Goal: Check status: Check status

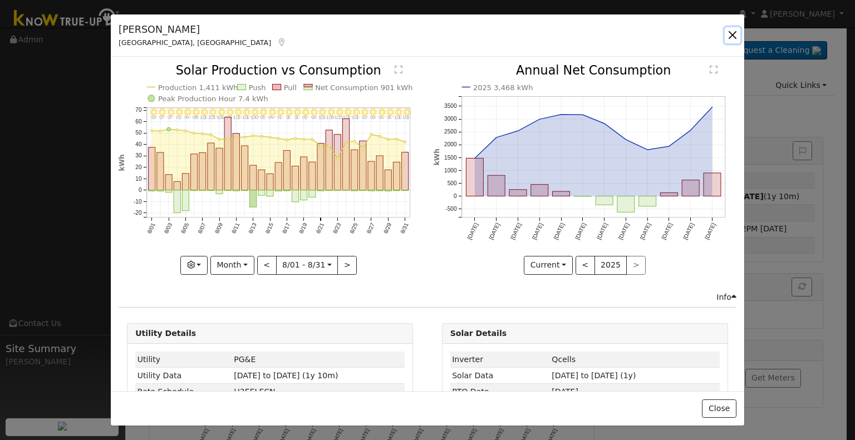
click at [736, 33] on button "button" at bounding box center [733, 35] width 16 height 16
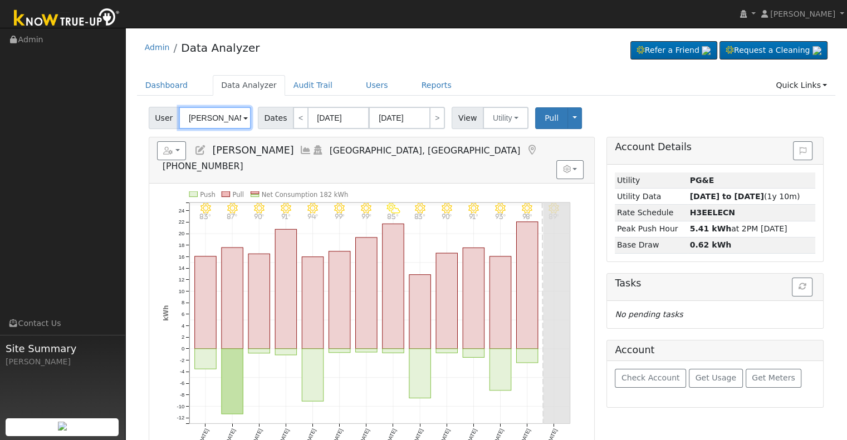
click at [210, 123] on input "[PERSON_NAME]" at bounding box center [215, 118] width 72 height 22
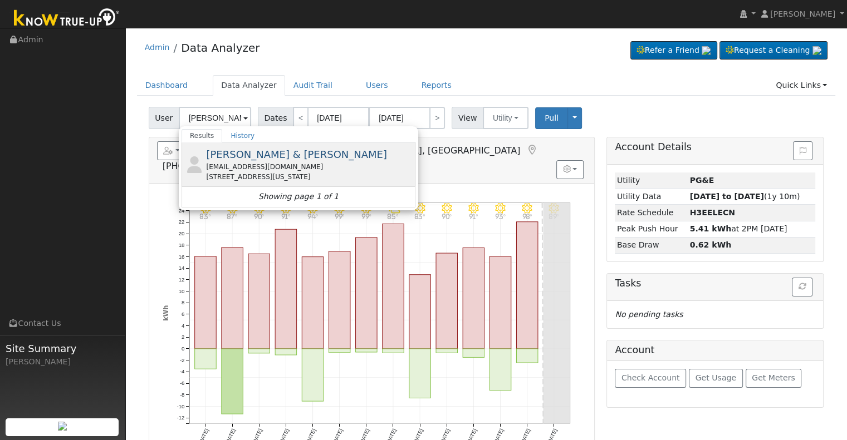
click at [262, 154] on span "[PERSON_NAME] & [PERSON_NAME]" at bounding box center [296, 155] width 181 height 12
type input "[PERSON_NAME] & [PERSON_NAME]"
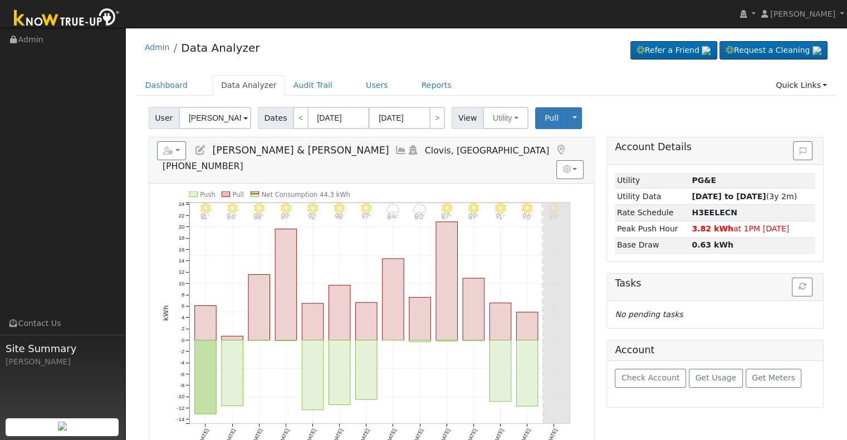
click at [395, 146] on icon at bounding box center [401, 150] width 12 height 10
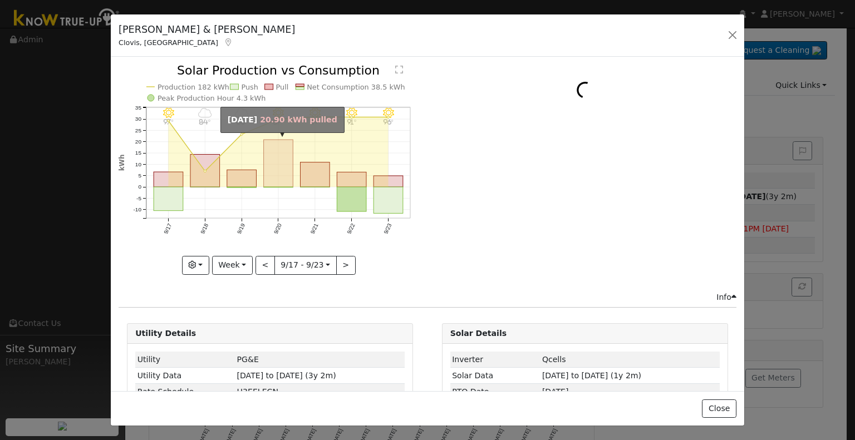
click at [281, 164] on rect "onclick=""" at bounding box center [279, 163] width 30 height 47
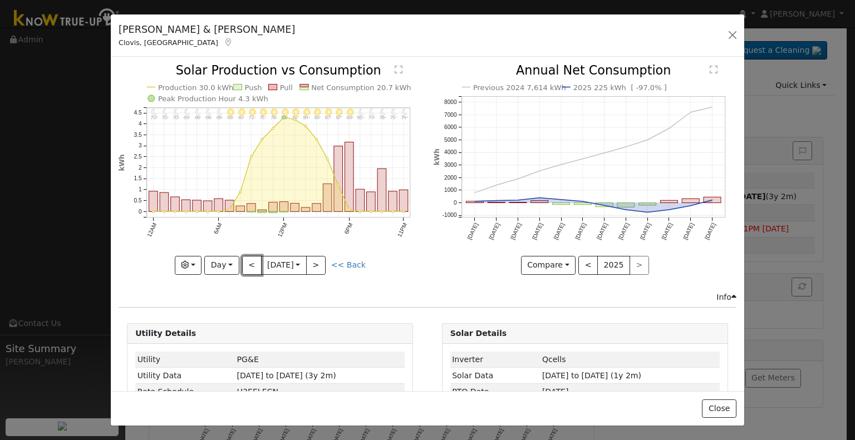
click at [248, 260] on button "<" at bounding box center [251, 265] width 19 height 19
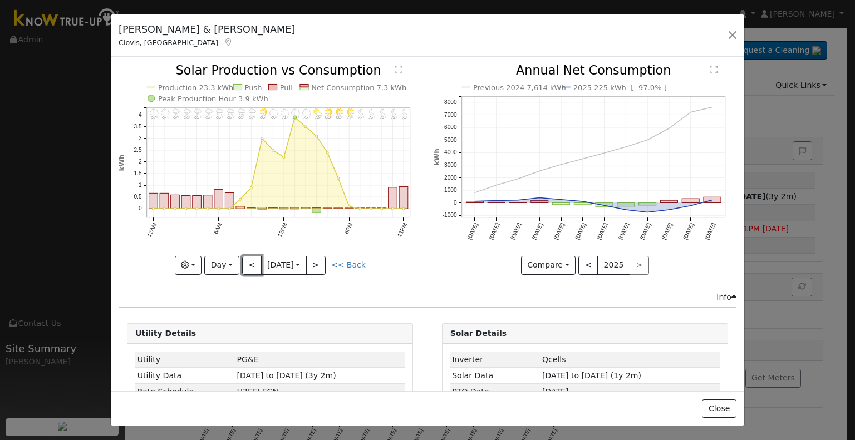
click at [248, 260] on button "<" at bounding box center [251, 265] width 19 height 19
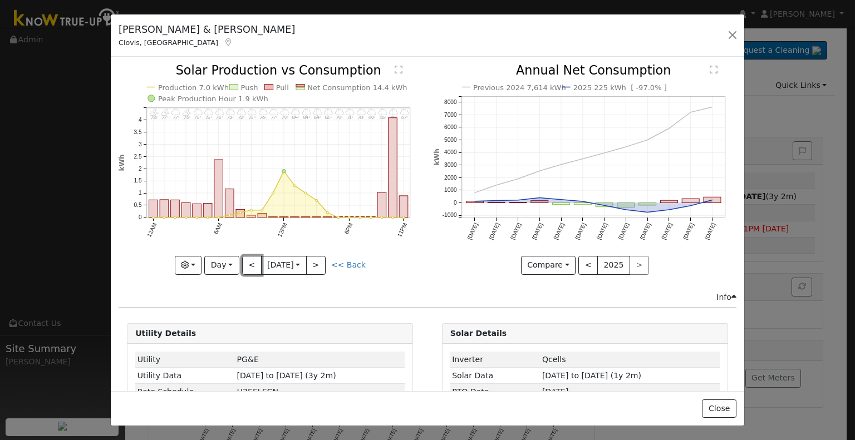
click at [248, 260] on button "<" at bounding box center [251, 265] width 19 height 19
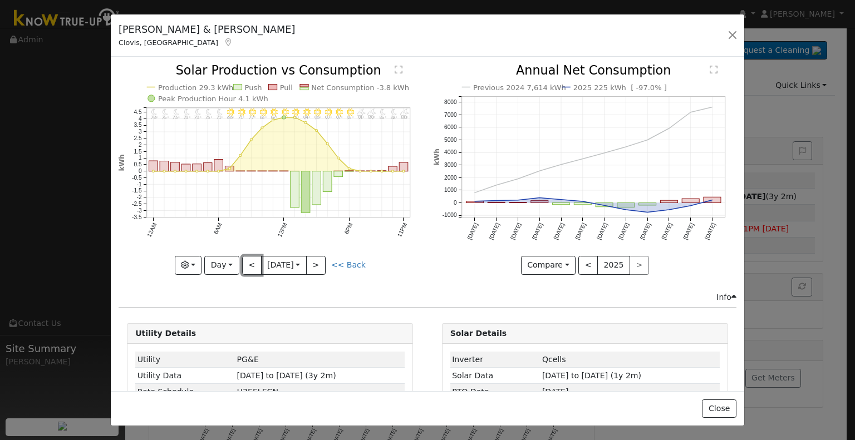
click at [248, 260] on button "<" at bounding box center [251, 265] width 19 height 19
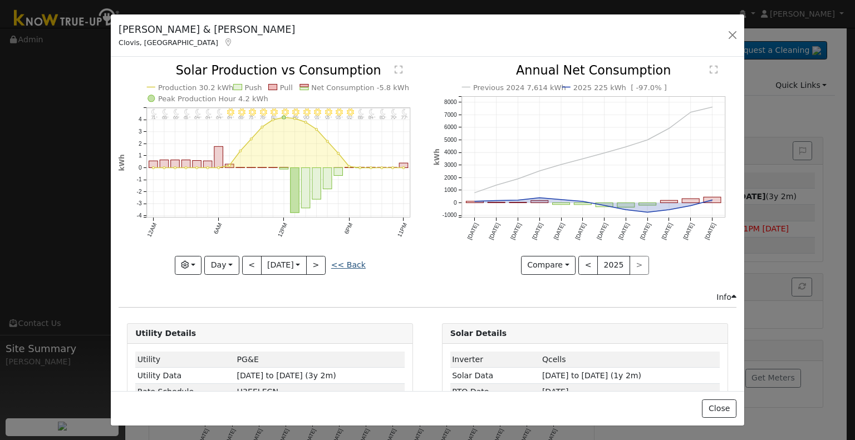
click at [356, 260] on link "<< Back" at bounding box center [348, 264] width 35 height 9
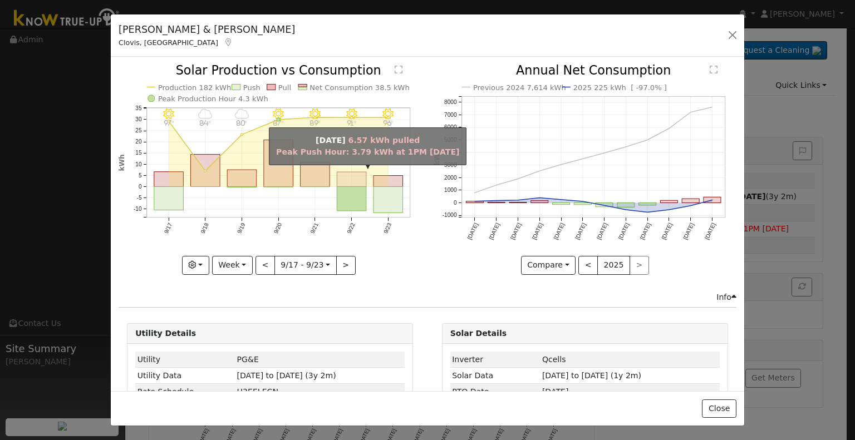
click at [360, 178] on rect "onclick=""" at bounding box center [352, 180] width 30 height 14
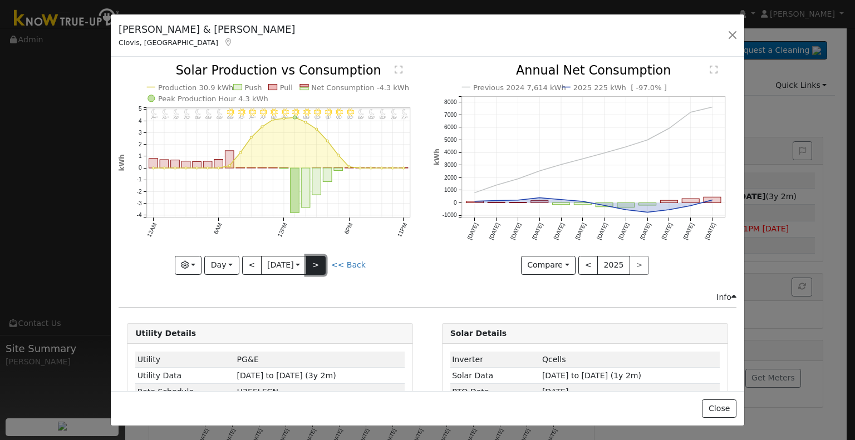
click at [322, 257] on button ">" at bounding box center [315, 265] width 19 height 19
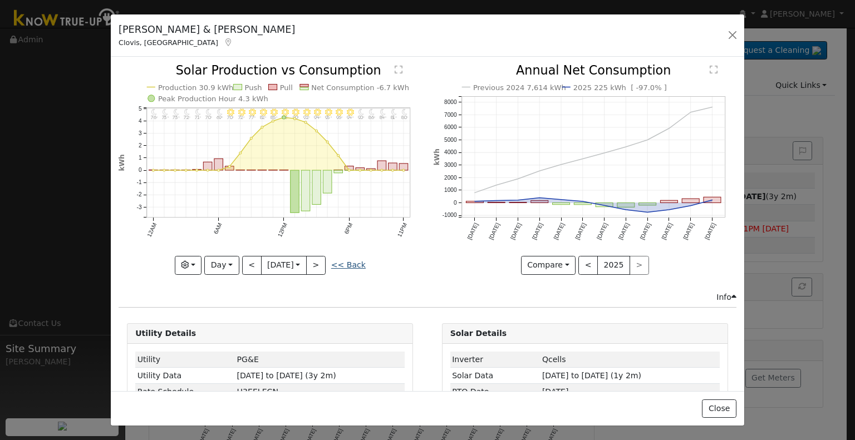
click at [351, 262] on link "<< Back" at bounding box center [348, 264] width 35 height 9
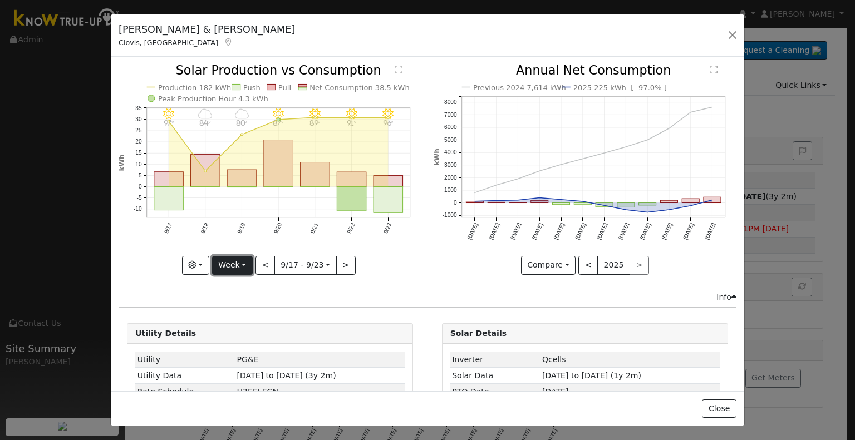
click at [225, 259] on button "Week" at bounding box center [232, 265] width 41 height 19
click at [247, 311] on link "Month" at bounding box center [251, 319] width 77 height 16
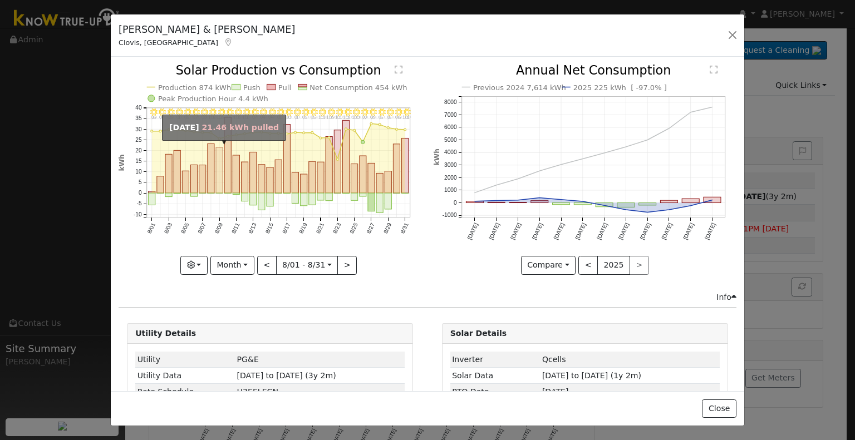
click at [216, 173] on rect "onclick=""" at bounding box center [219, 171] width 7 height 46
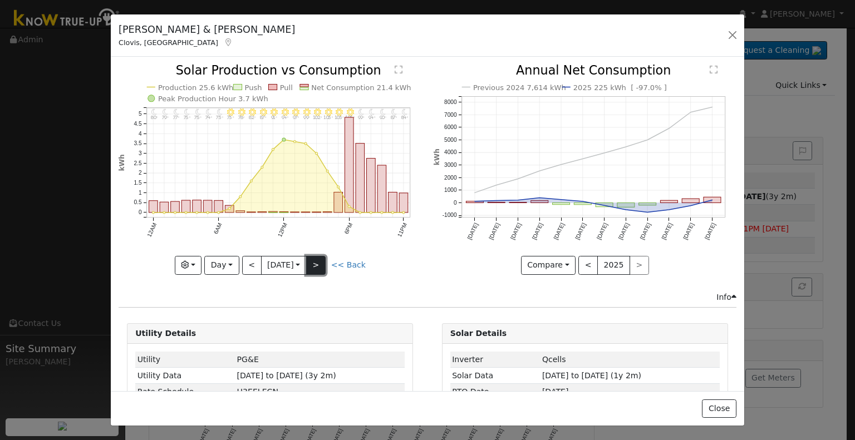
click at [323, 262] on button ">" at bounding box center [315, 265] width 19 height 19
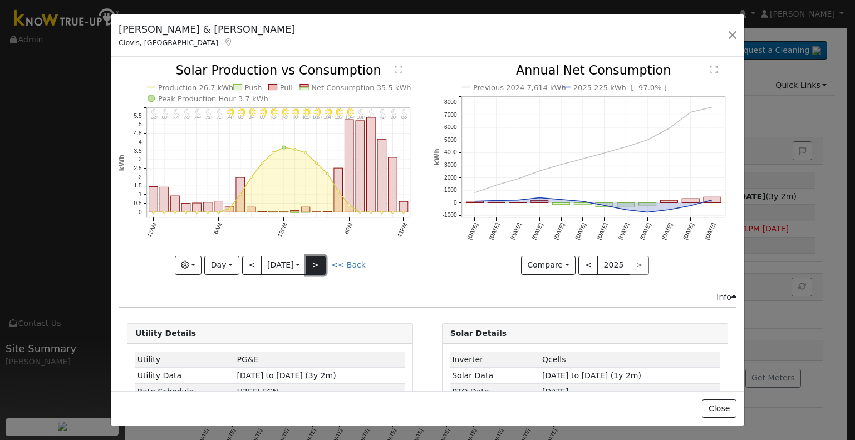
click at [322, 263] on button ">" at bounding box center [315, 265] width 19 height 19
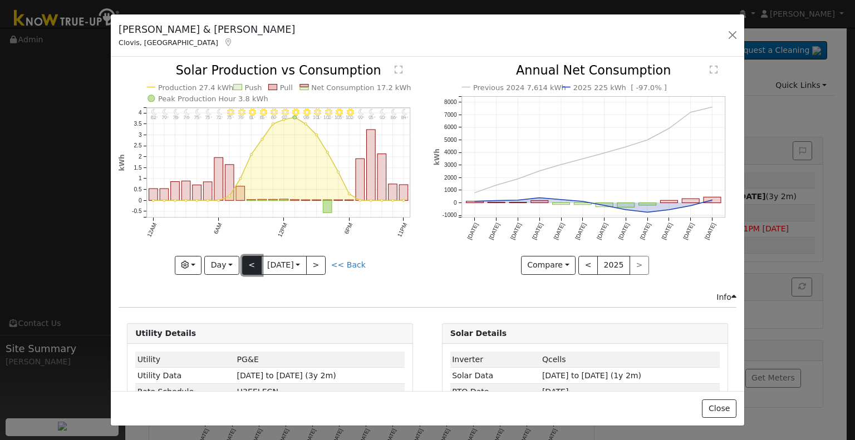
click at [242, 266] on button "<" at bounding box center [251, 265] width 19 height 19
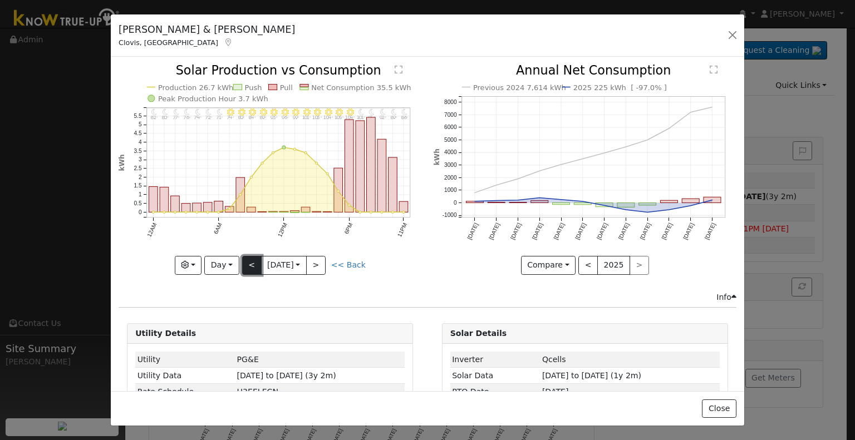
click at [252, 260] on button "<" at bounding box center [251, 265] width 19 height 19
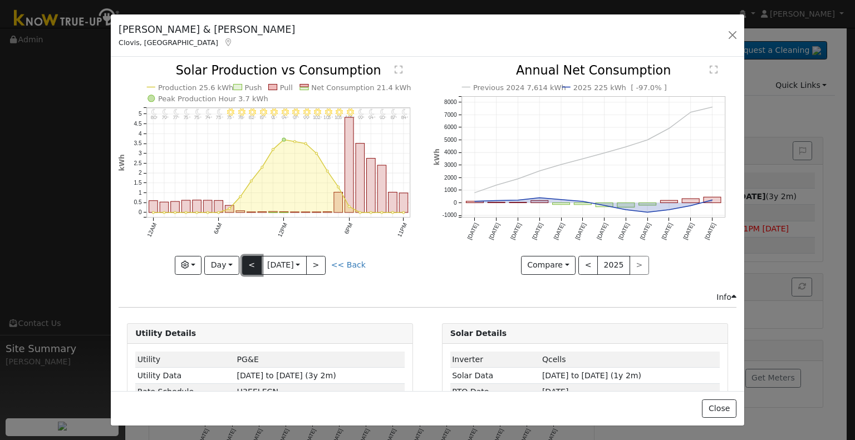
click at [251, 256] on button "<" at bounding box center [251, 265] width 19 height 19
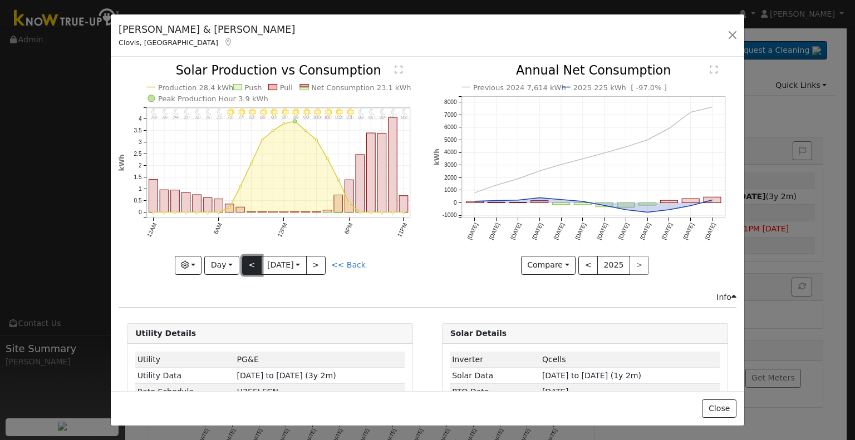
click at [252, 261] on button "<" at bounding box center [251, 265] width 19 height 19
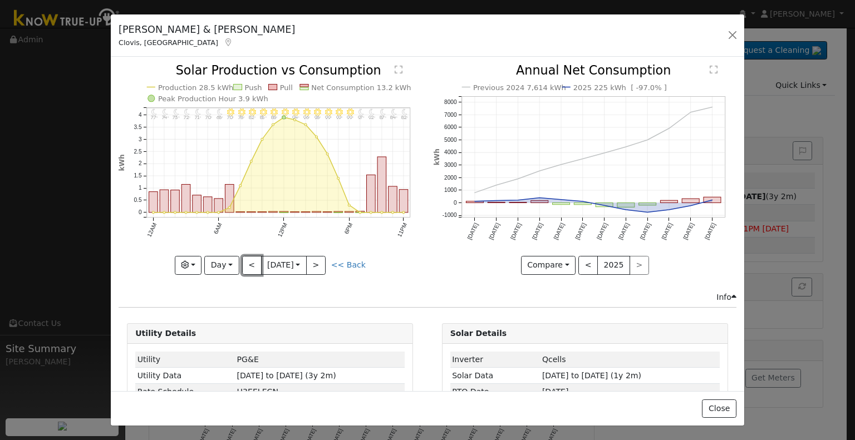
click at [252, 259] on button "<" at bounding box center [251, 265] width 19 height 19
type input "[DATE]"
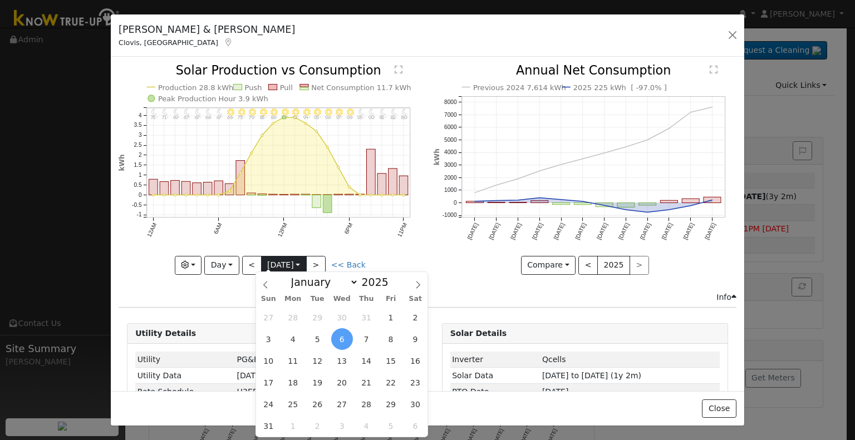
click at [283, 269] on body "[PERSON_NAME] [PERSON_NAME] Profile My Company Help Center Terms Of Service See…" at bounding box center [427, 315] width 855 height 574
click at [268, 288] on icon at bounding box center [266, 285] width 8 height 8
select select "5"
click at [316, 367] on span "17" at bounding box center [318, 361] width 22 height 22
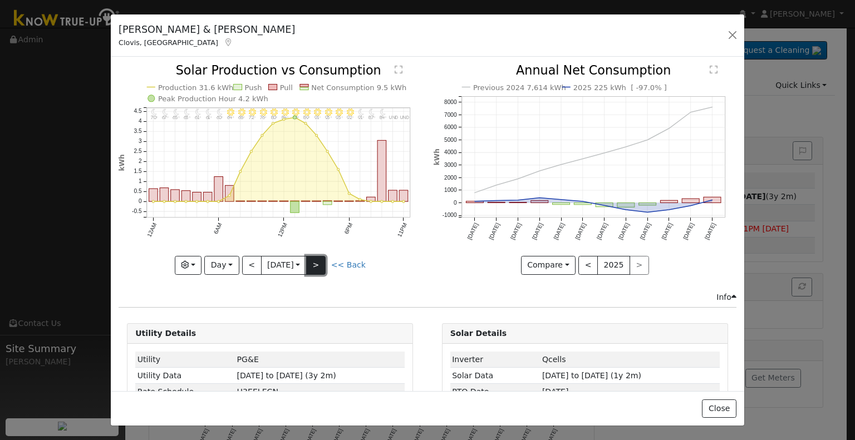
click at [317, 263] on button ">" at bounding box center [315, 265] width 19 height 19
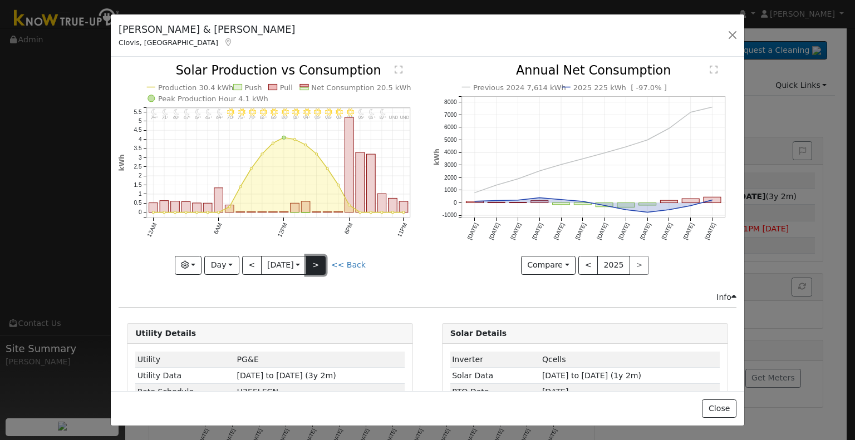
click at [317, 263] on button ">" at bounding box center [315, 265] width 19 height 19
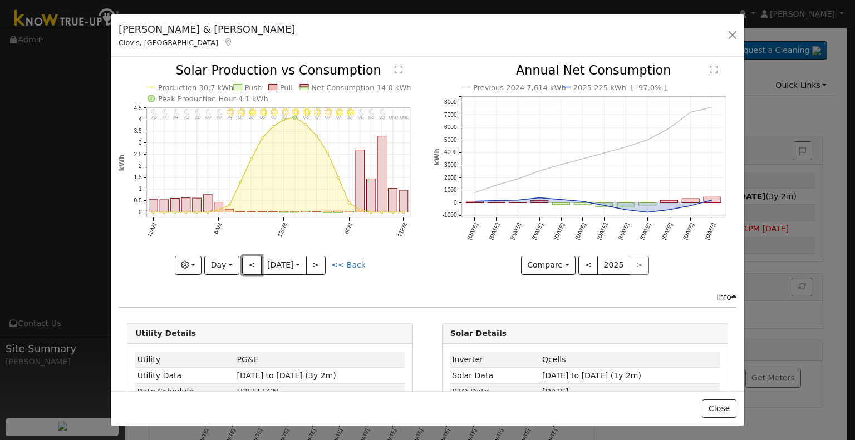
click at [243, 262] on button "<" at bounding box center [251, 265] width 19 height 19
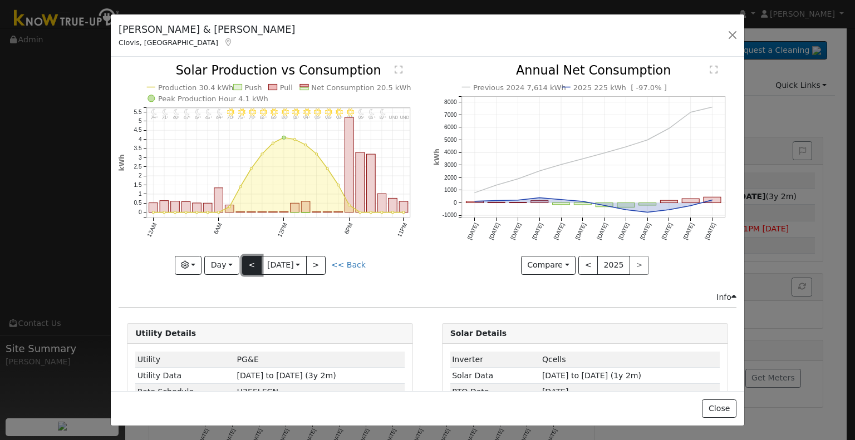
click at [247, 260] on button "<" at bounding box center [251, 265] width 19 height 19
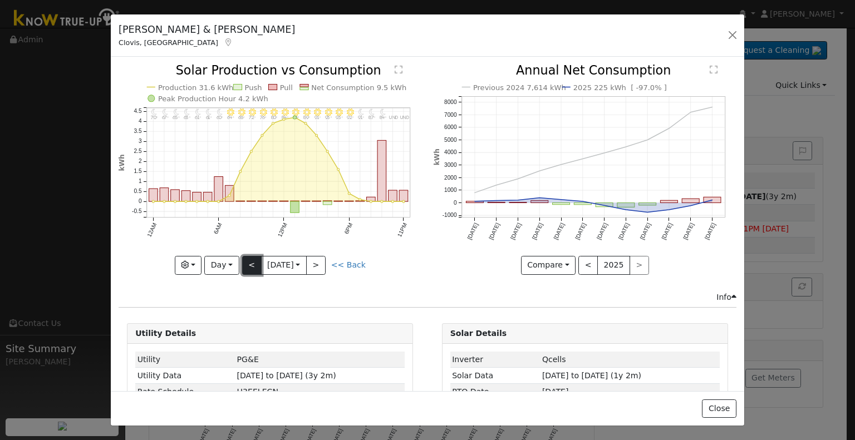
click at [247, 260] on button "<" at bounding box center [251, 265] width 19 height 19
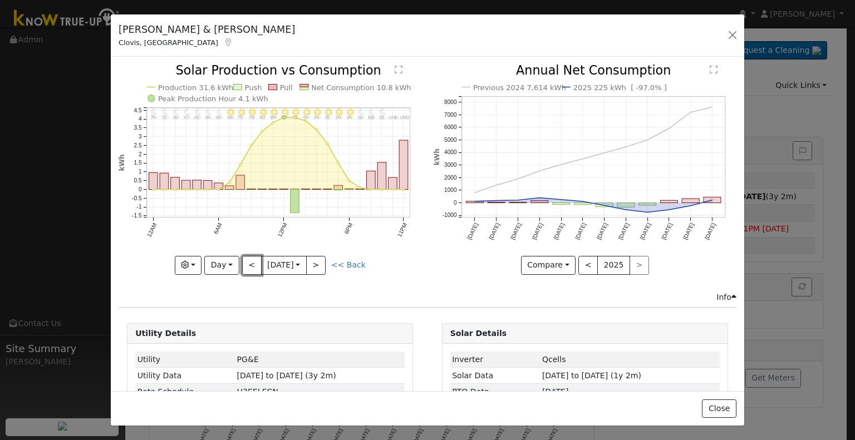
click at [252, 268] on button "<" at bounding box center [251, 265] width 19 height 19
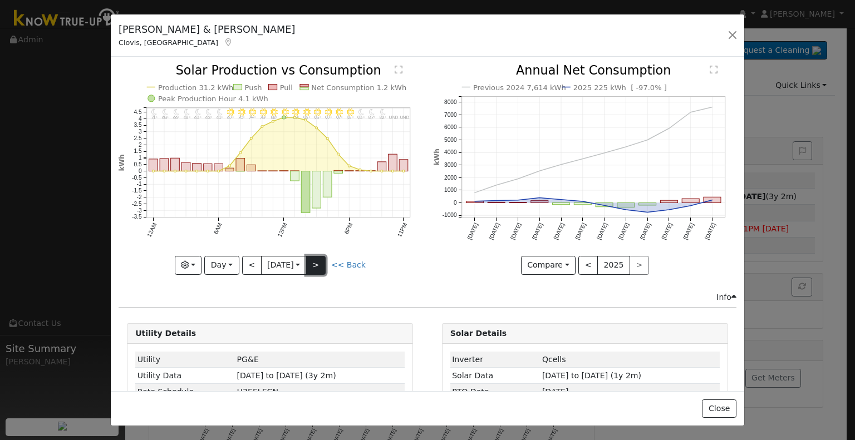
click at [313, 267] on button ">" at bounding box center [315, 265] width 19 height 19
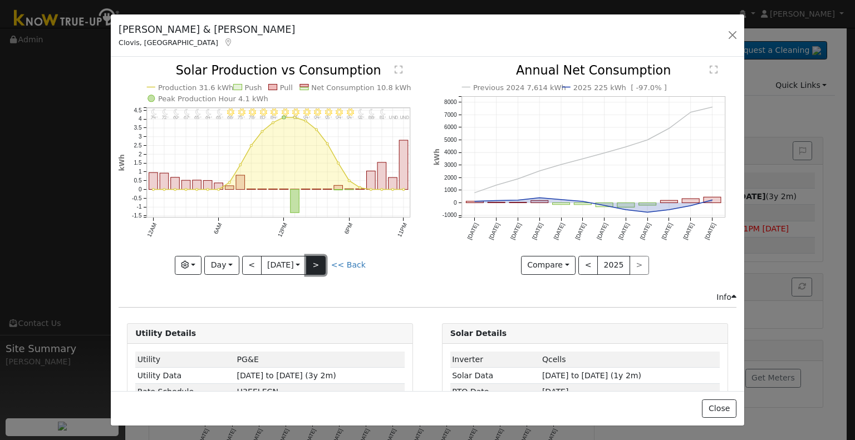
click at [323, 265] on button ">" at bounding box center [315, 265] width 19 height 19
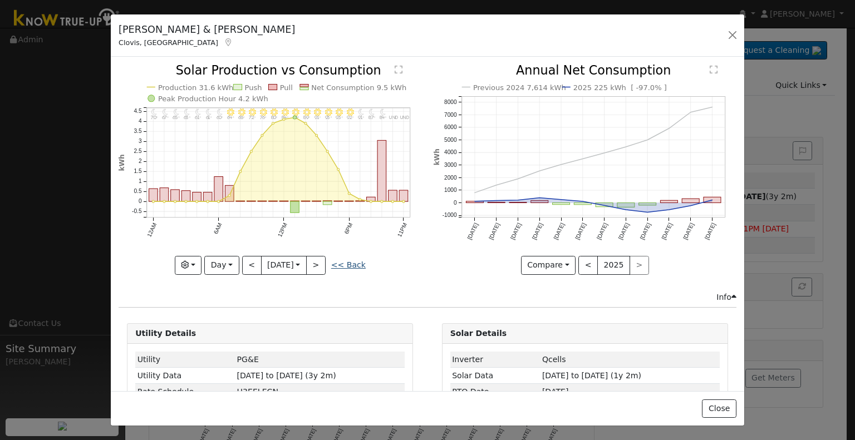
click at [346, 264] on link "<< Back" at bounding box center [348, 264] width 35 height 9
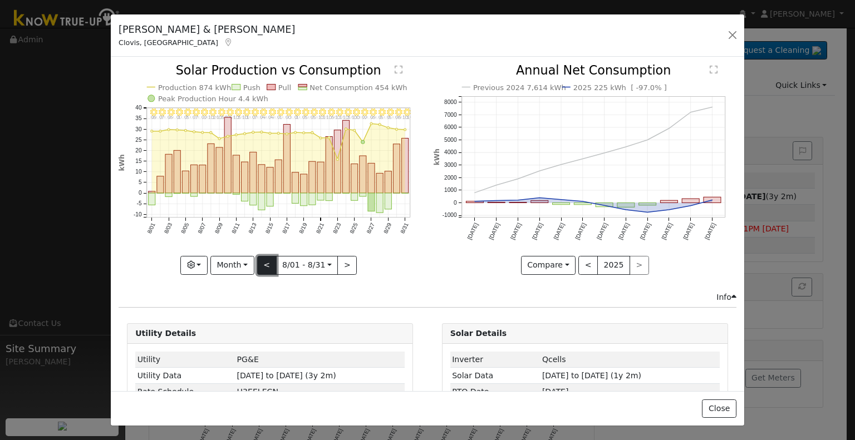
click at [269, 264] on button "<" at bounding box center [266, 265] width 19 height 19
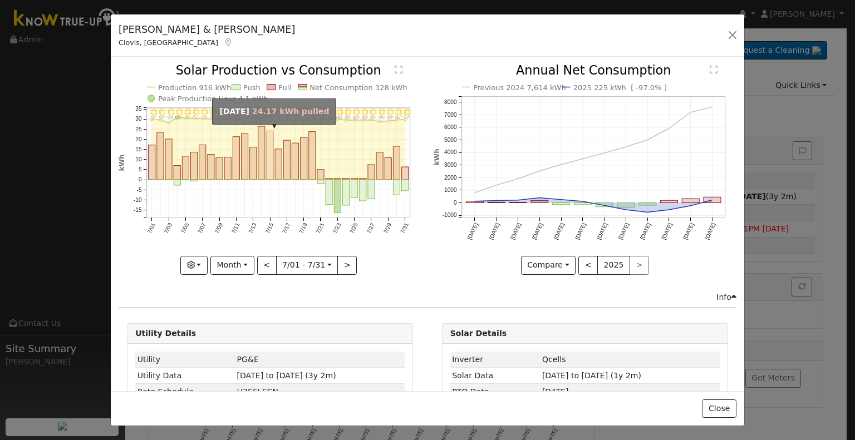
click at [267, 172] on rect "onclick=""" at bounding box center [270, 155] width 7 height 49
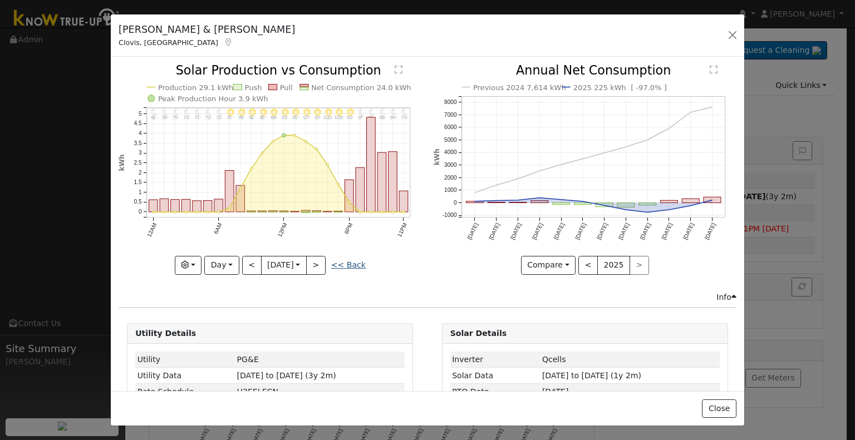
click at [345, 260] on link "<< Back" at bounding box center [348, 264] width 35 height 9
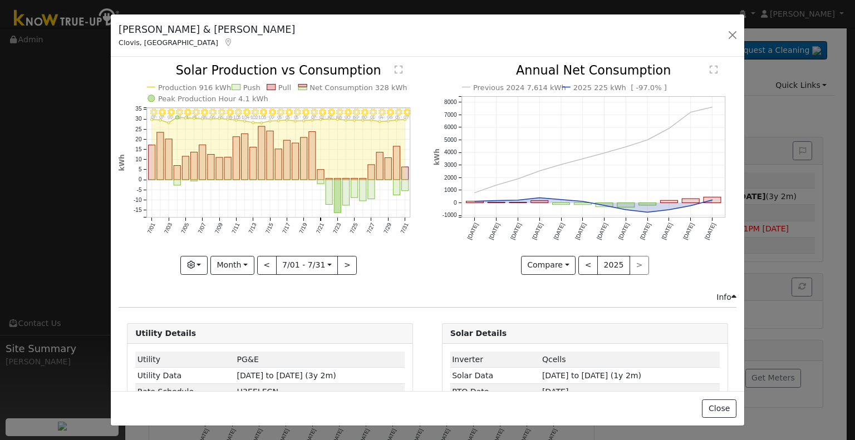
click at [197, 161] on icon "7/31 - Clear 97° 7/30 - Clear 95° 7/29 - Clear 96° 7/28 - Clear 94° 7/27 - Clea…" at bounding box center [270, 169] width 303 height 209
click at [201, 161] on rect "onclick=""" at bounding box center [202, 162] width 7 height 35
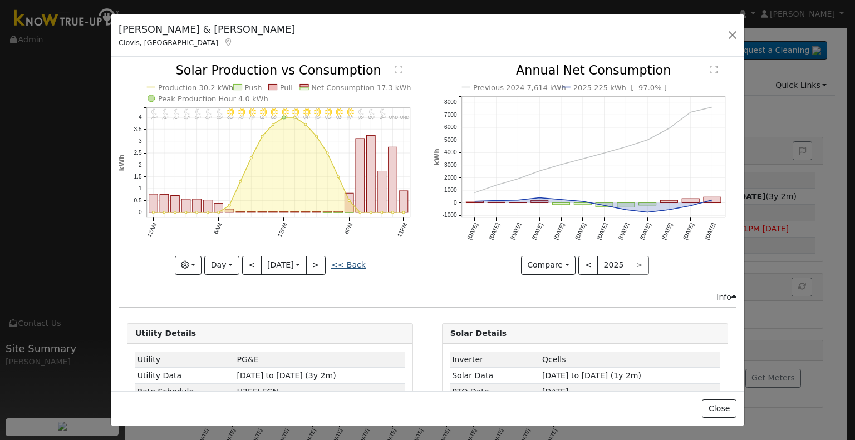
click at [345, 260] on link "<< Back" at bounding box center [348, 264] width 35 height 9
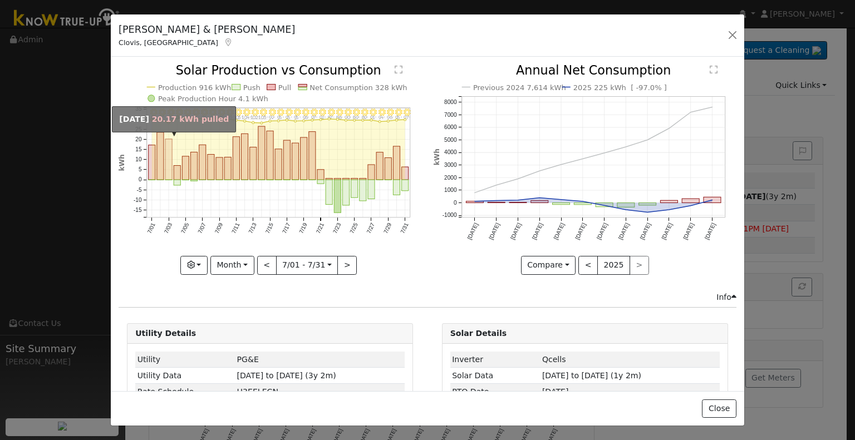
click at [166, 164] on rect "onclick=""" at bounding box center [168, 159] width 7 height 41
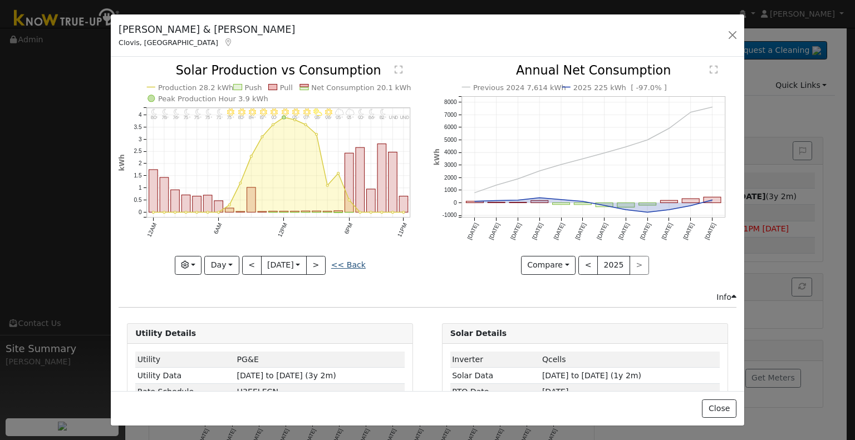
click at [332, 260] on div "11PM - undefined undefined° 10PM - undefined undefined° 9PM - Clear 82° 8PM - C…" at bounding box center [270, 170] width 303 height 210
click at [347, 262] on link "<< Back" at bounding box center [348, 264] width 35 height 9
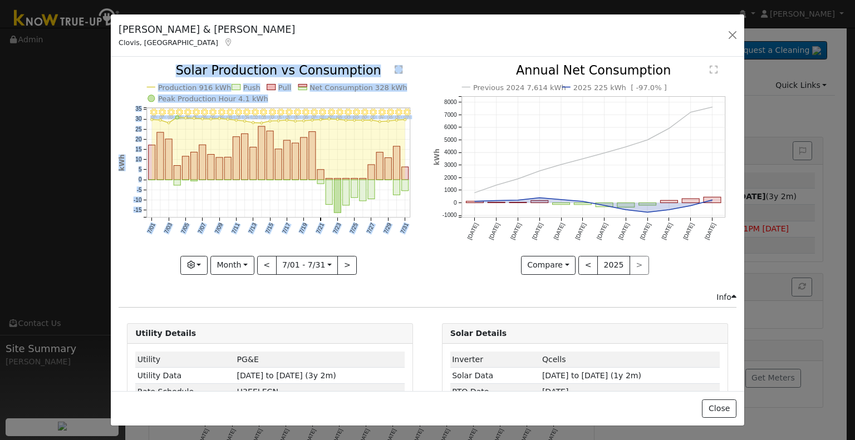
click at [401, 258] on icon "7/31 - Clear 97° 7/30 - Clear 95° 7/29 - Clear 96° 7/28 - Clear 94° 7/27 - Clea…" at bounding box center [270, 169] width 303 height 209
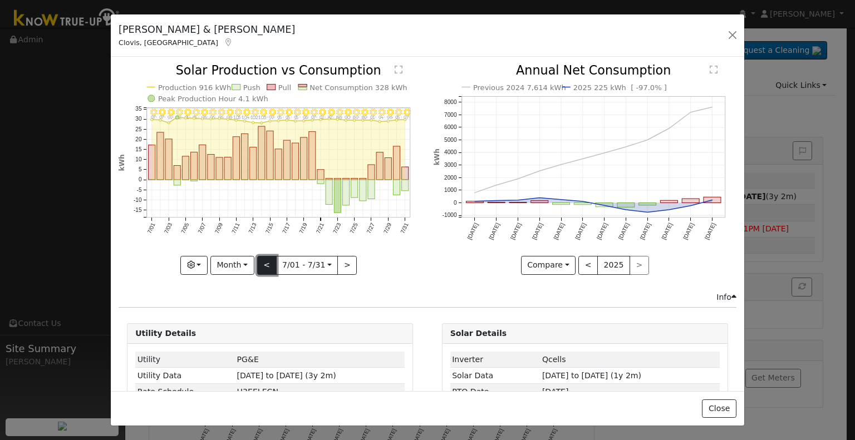
click at [260, 262] on button "<" at bounding box center [266, 265] width 19 height 19
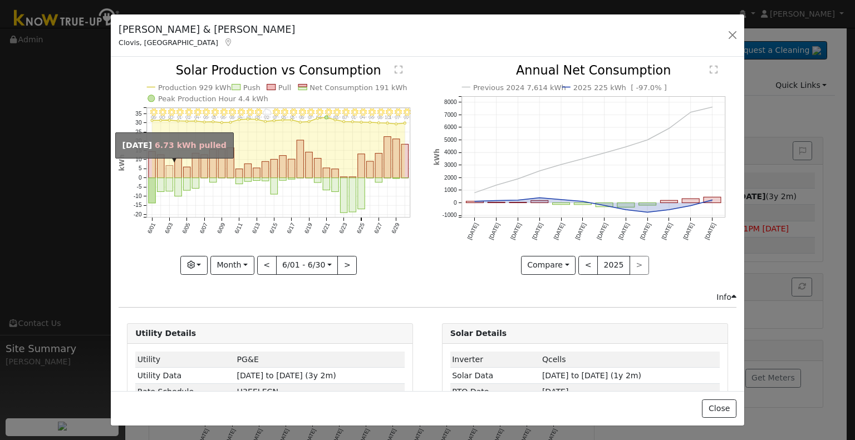
click at [169, 169] on rect "onclick=""" at bounding box center [169, 172] width 7 height 12
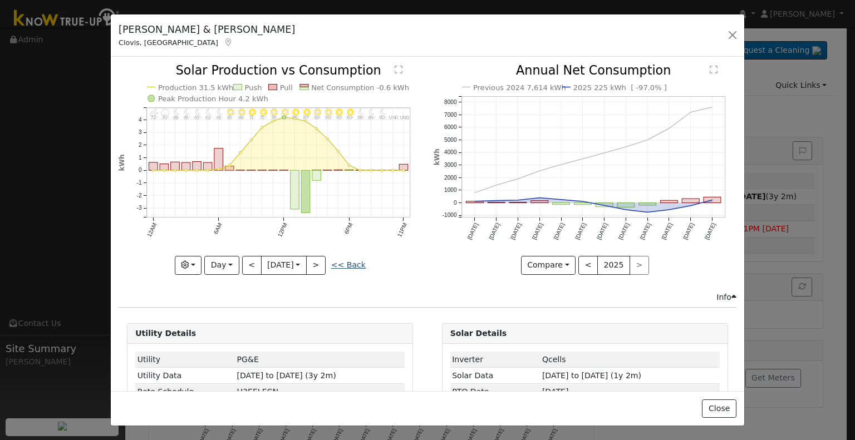
click at [346, 262] on link "<< Back" at bounding box center [348, 264] width 35 height 9
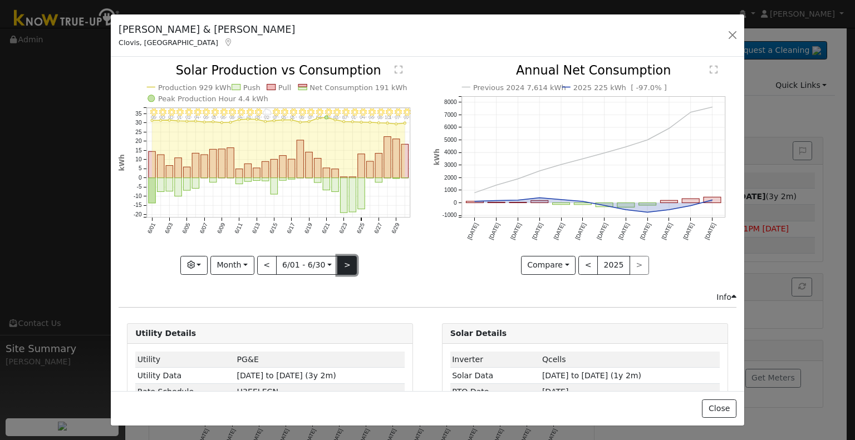
click at [350, 261] on button ">" at bounding box center [346, 265] width 19 height 19
type input "[DATE]"
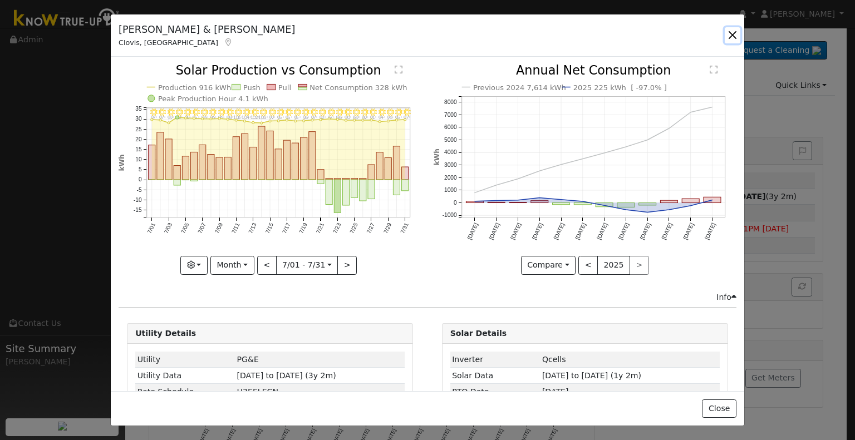
click at [734, 40] on button "button" at bounding box center [733, 35] width 16 height 16
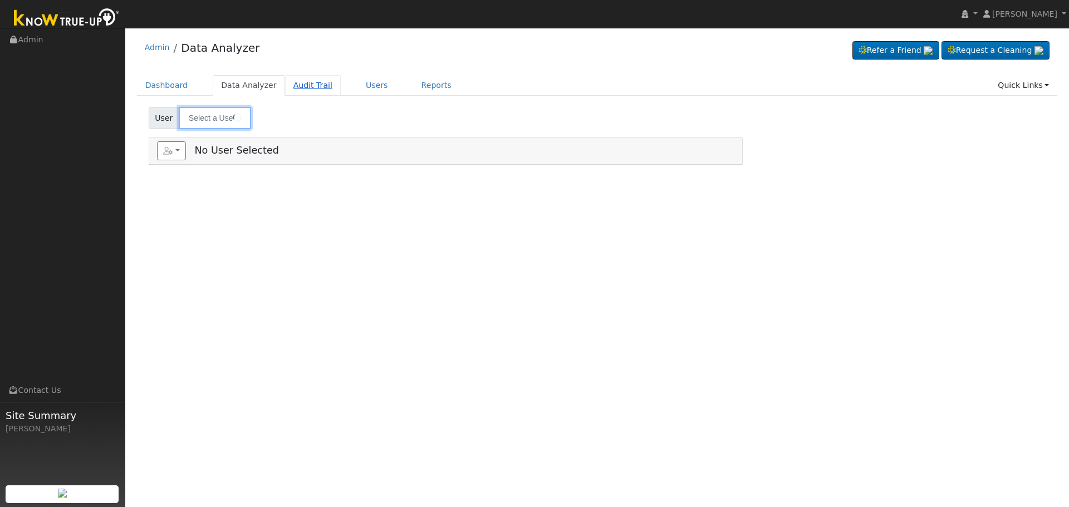
type input "[PERSON_NAME] & [PERSON_NAME]"
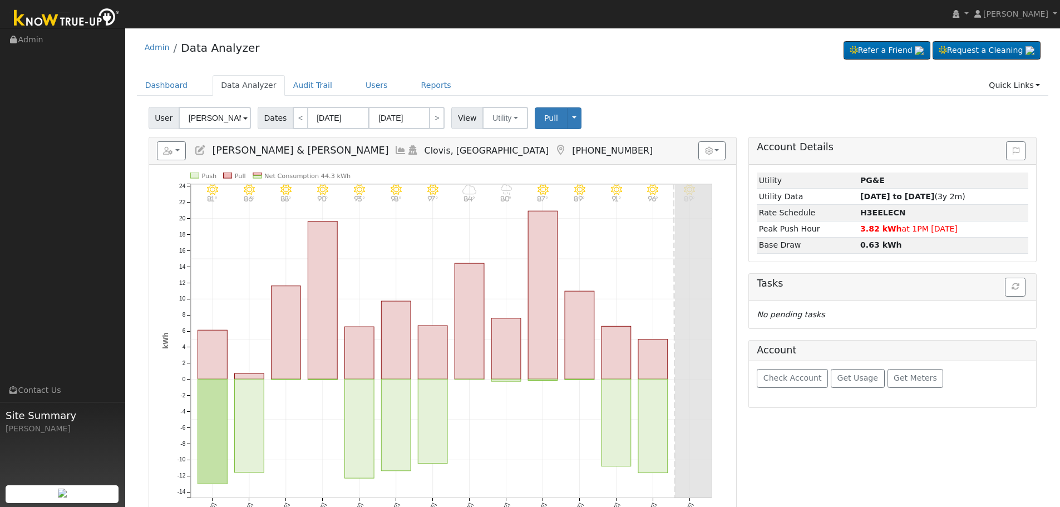
click at [395, 151] on icon at bounding box center [401, 150] width 12 height 10
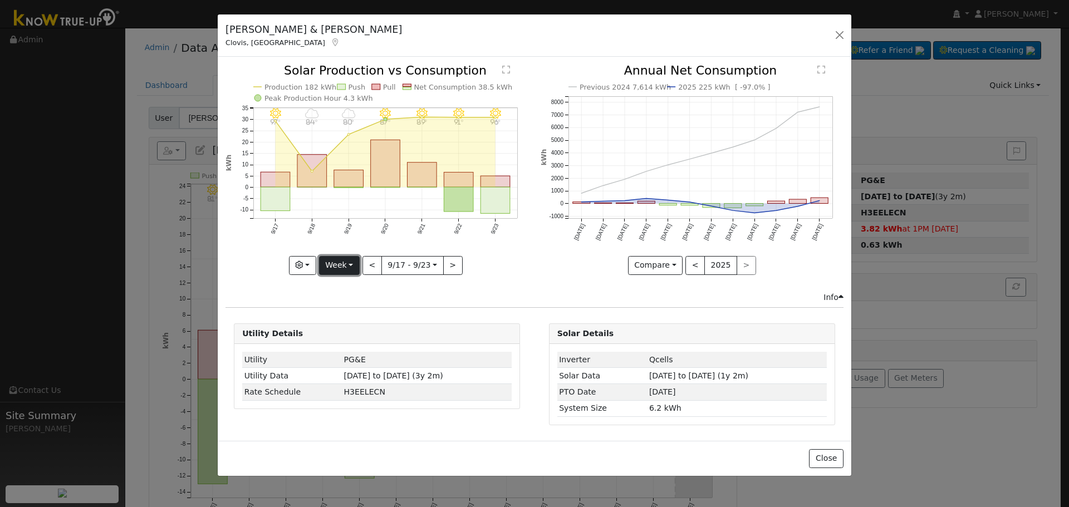
click at [360, 262] on button "Week" at bounding box center [339, 265] width 41 height 19
click at [358, 333] on link "Year" at bounding box center [357, 335] width 77 height 16
type input "2024-09-01"
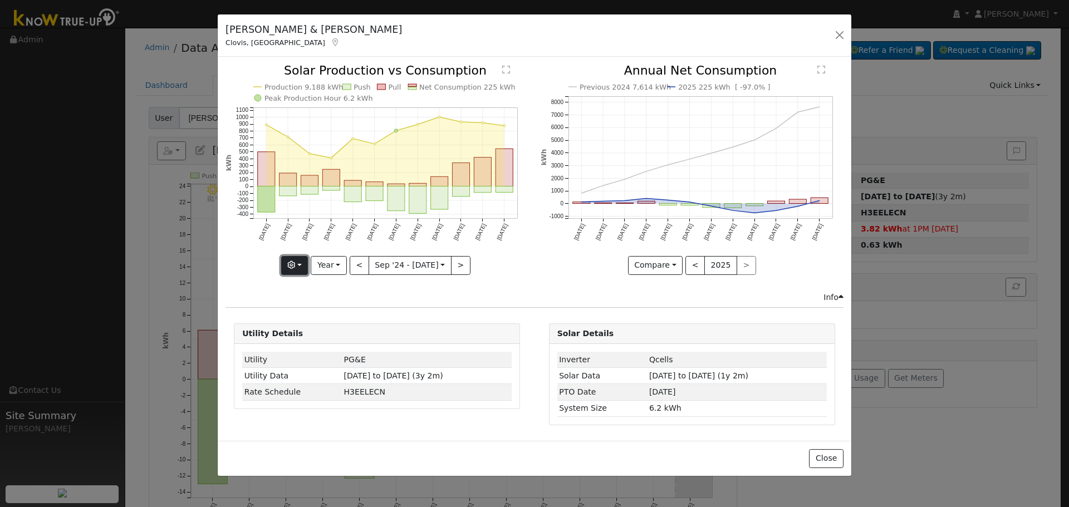
click at [307, 268] on button "button" at bounding box center [294, 265] width 27 height 19
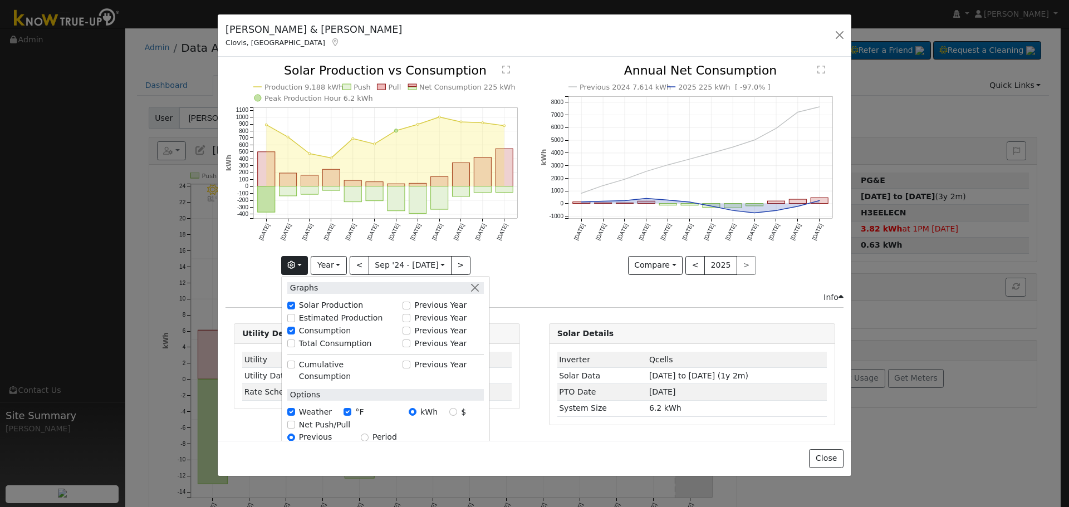
click at [333, 345] on label "Total Consumption" at bounding box center [335, 344] width 73 height 12
click at [295, 345] on input "Total Consumption" at bounding box center [291, 344] width 8 height 8
checkbox input "true"
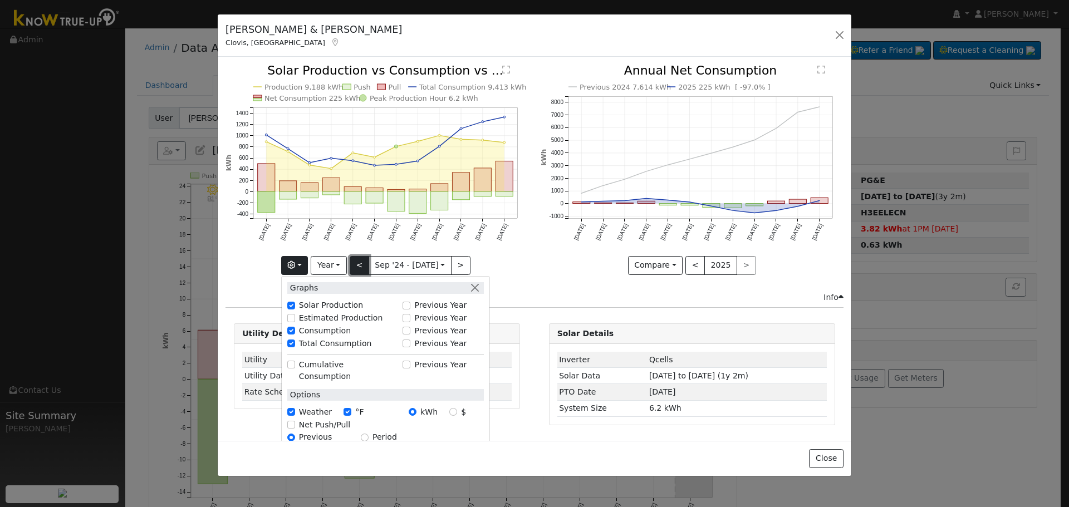
click at [360, 260] on button "<" at bounding box center [359, 265] width 19 height 19
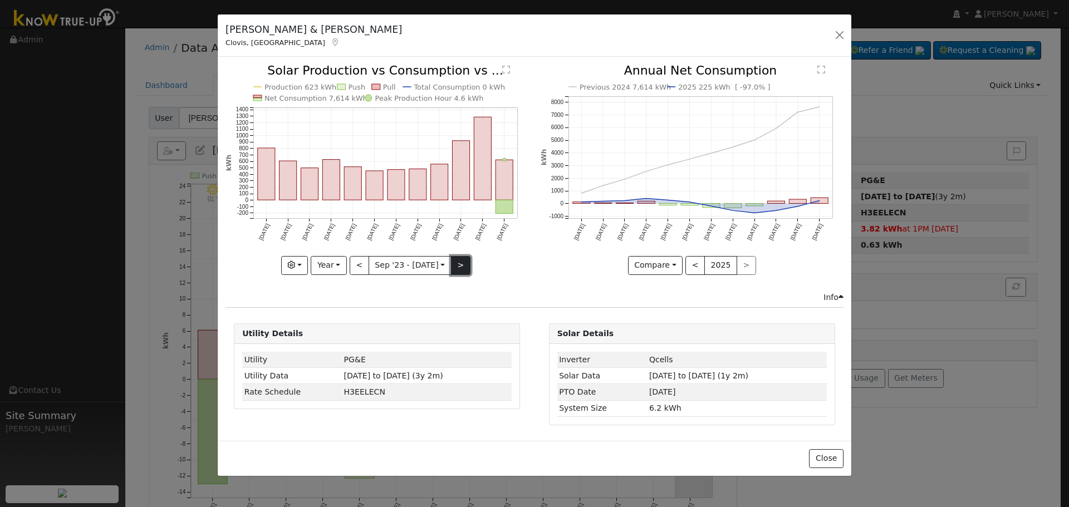
click at [464, 264] on button ">" at bounding box center [460, 265] width 19 height 19
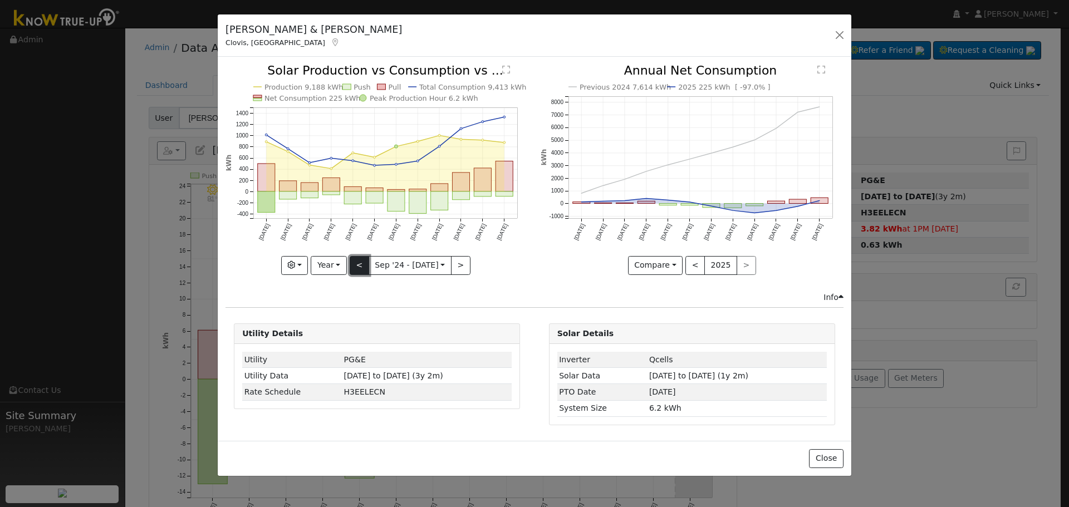
click at [361, 262] on button "<" at bounding box center [359, 265] width 19 height 19
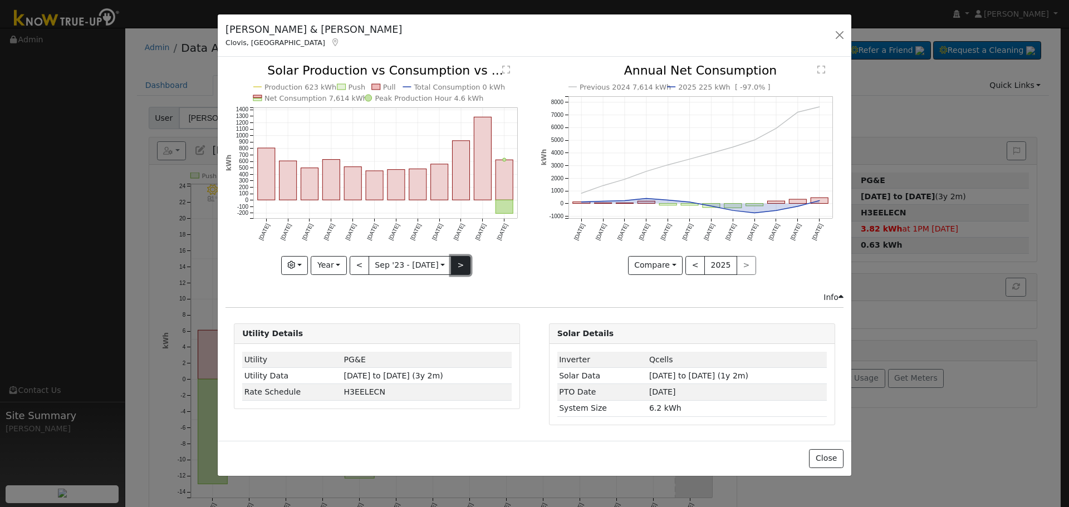
click at [451, 264] on button ">" at bounding box center [460, 265] width 19 height 19
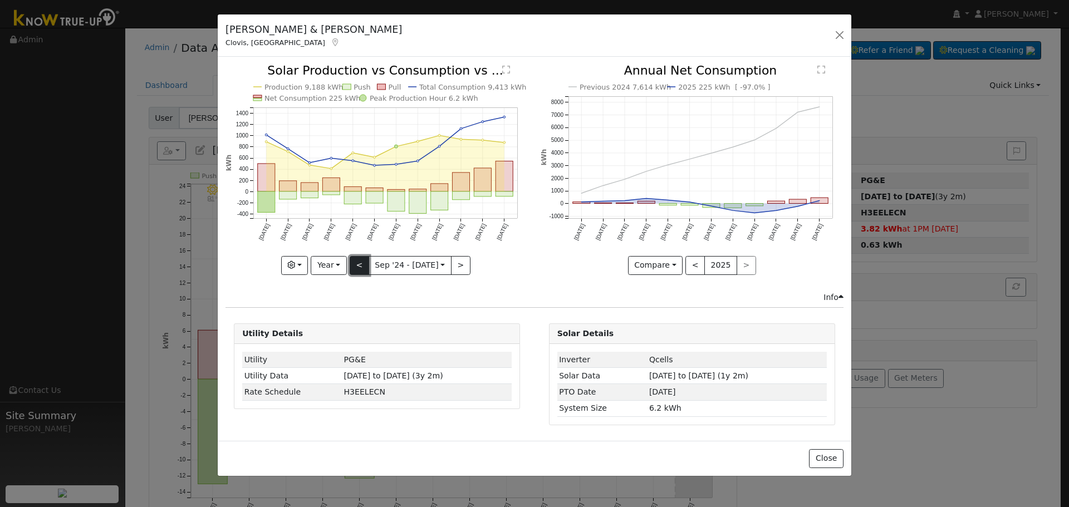
click at [361, 267] on button "<" at bounding box center [359, 265] width 19 height 19
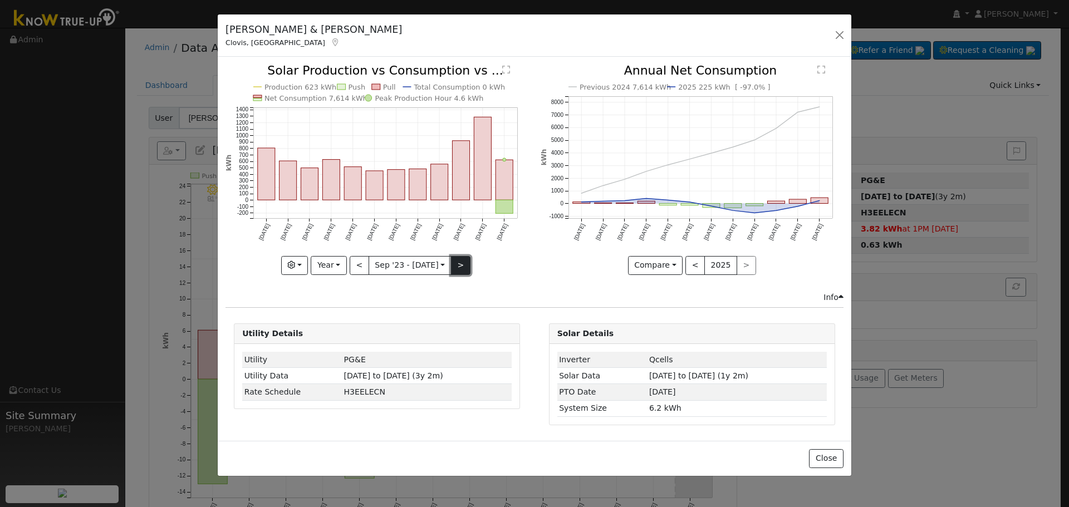
click at [458, 264] on button ">" at bounding box center [460, 265] width 19 height 19
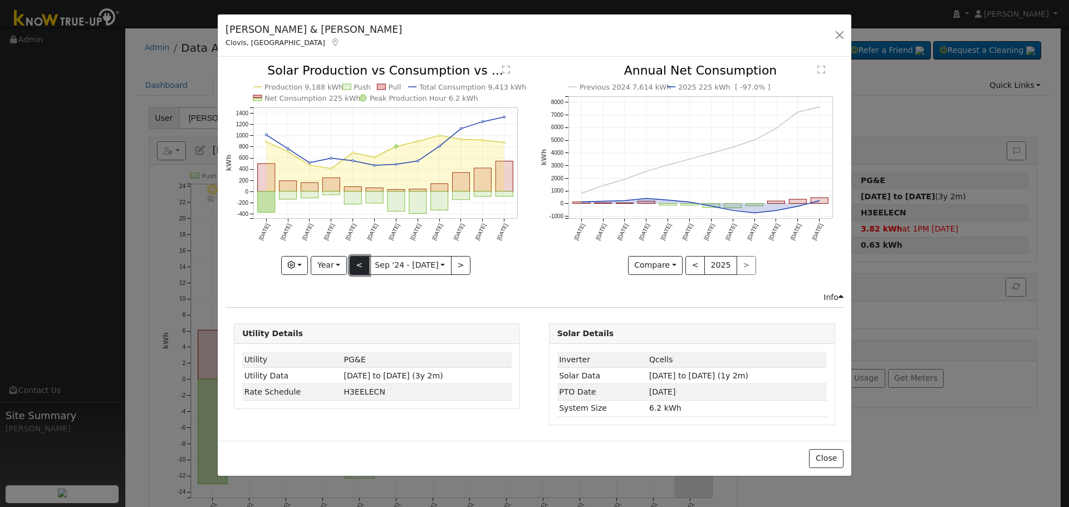
click at [360, 272] on button "<" at bounding box center [359, 265] width 19 height 19
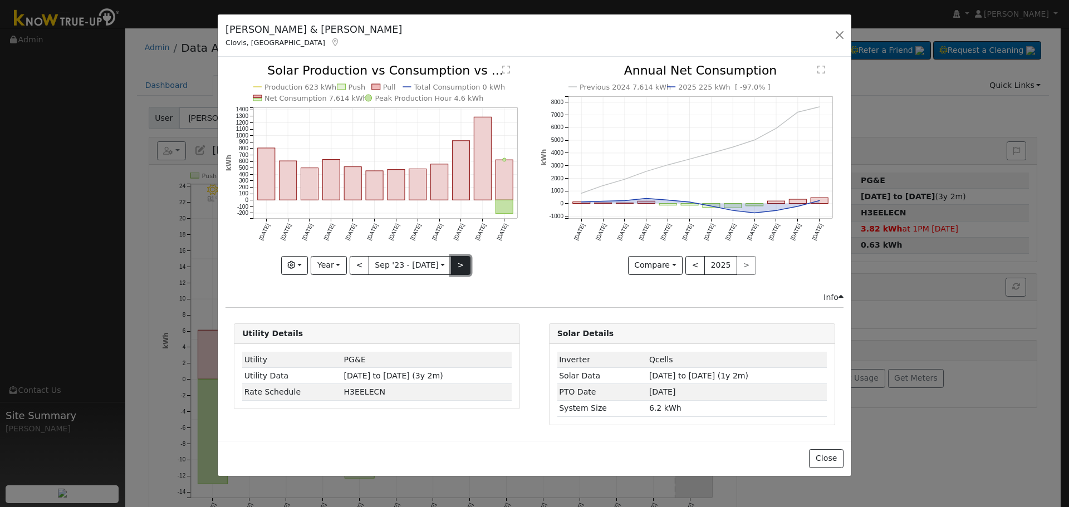
click at [454, 261] on button ">" at bounding box center [460, 265] width 19 height 19
type input "2024-09-01"
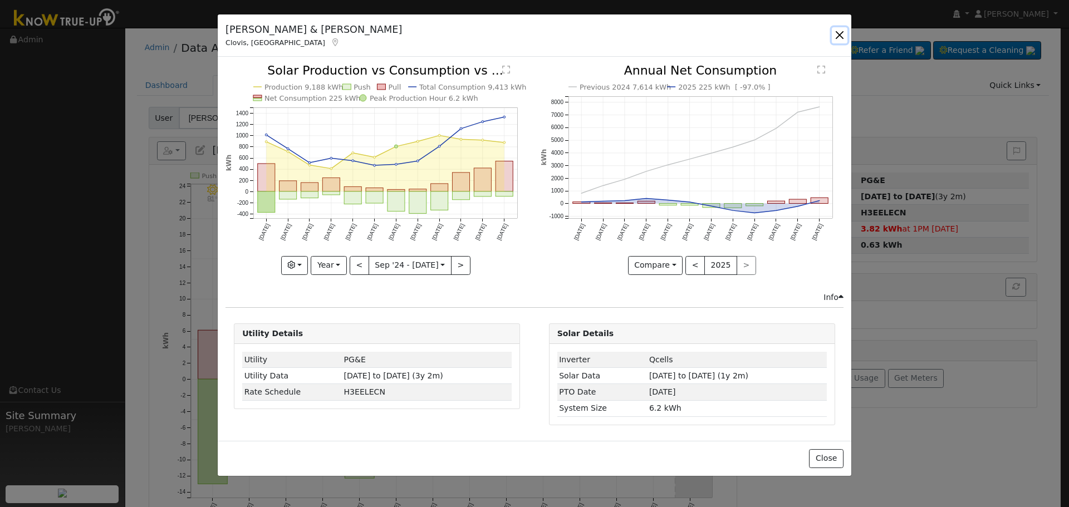
click at [837, 36] on button "button" at bounding box center [840, 35] width 16 height 16
